Goal: Information Seeking & Learning: Learn about a topic

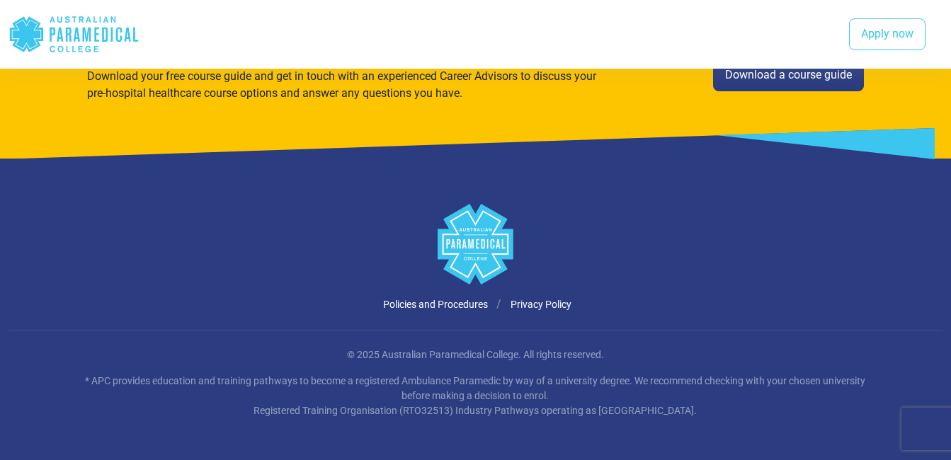
scroll to position [2825, 0]
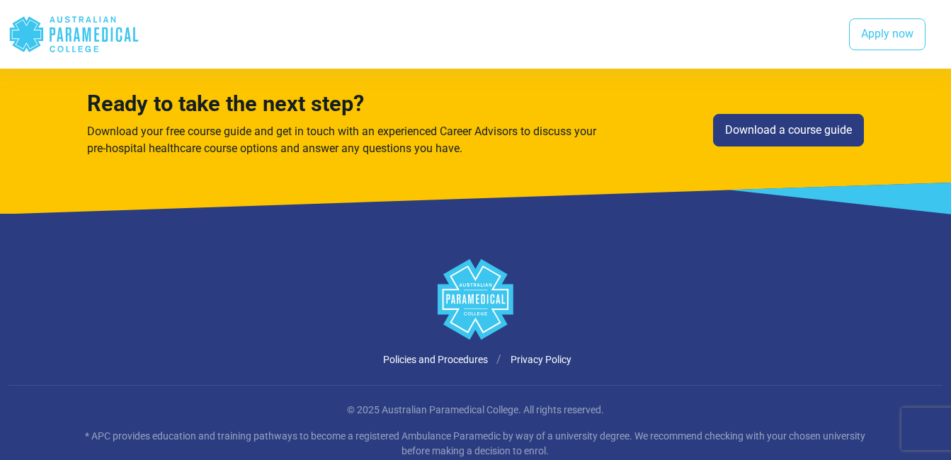
scroll to position [3128, 0]
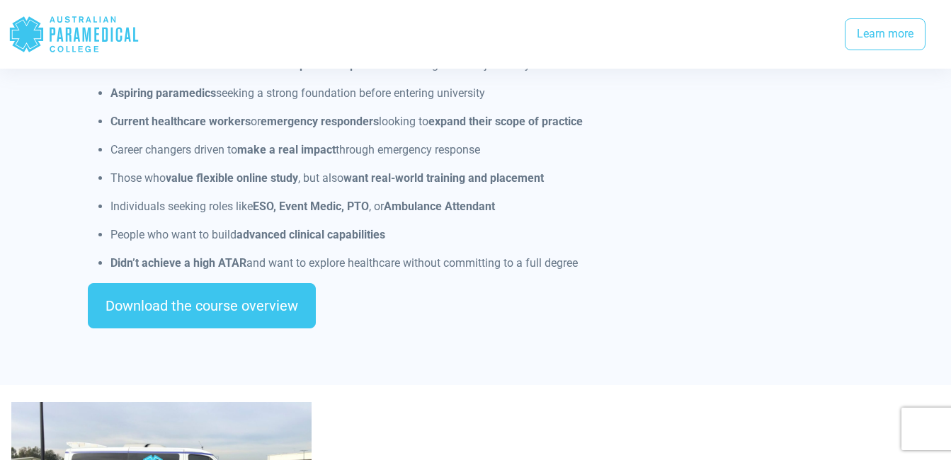
scroll to position [1265, 0]
